Goal: Check status: Check status

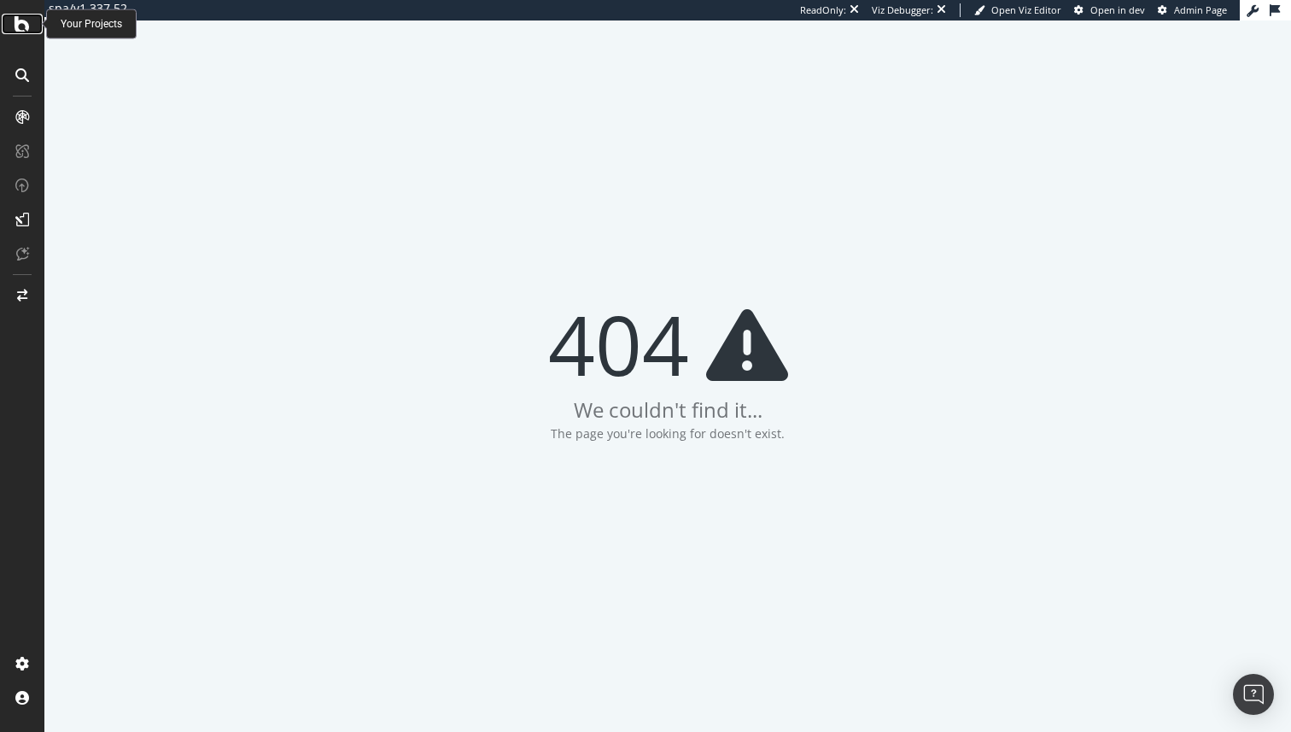
click at [22, 16] on icon at bounding box center [22, 24] width 15 height 20
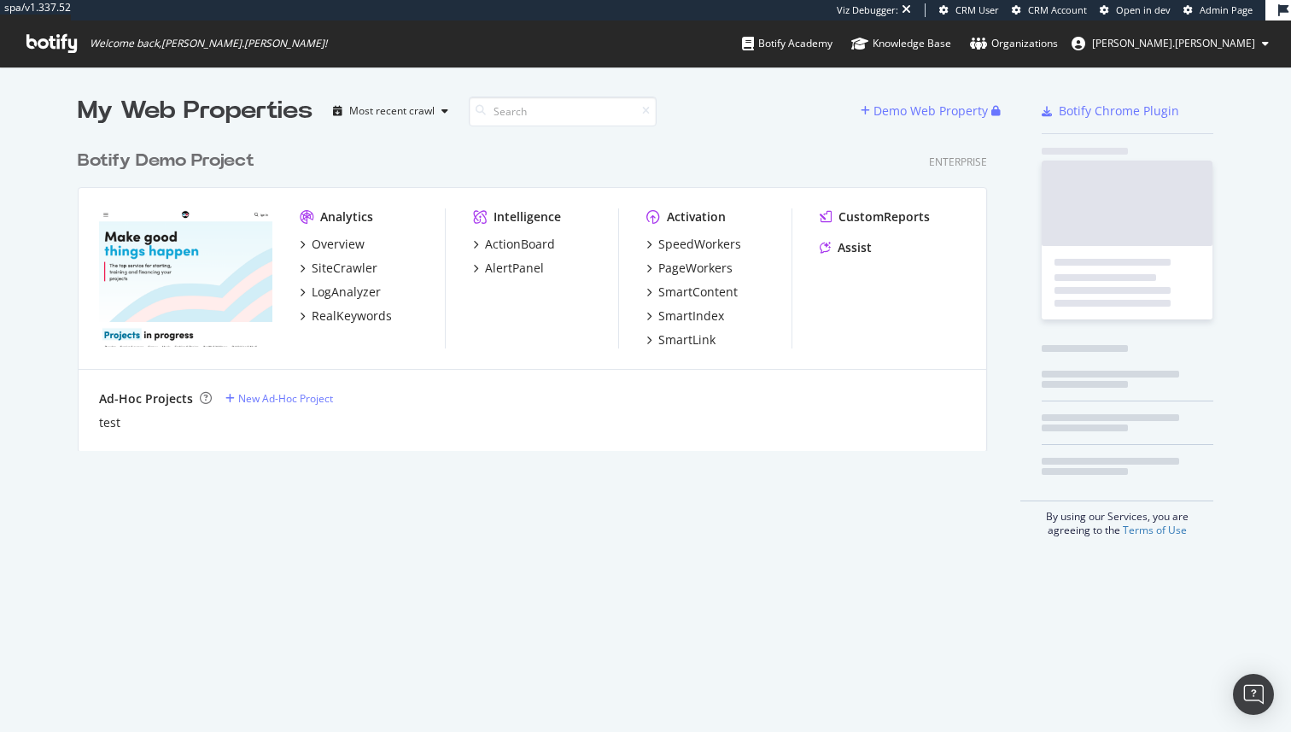
scroll to position [323, 923]
